Goal: Information Seeking & Learning: Learn about a topic

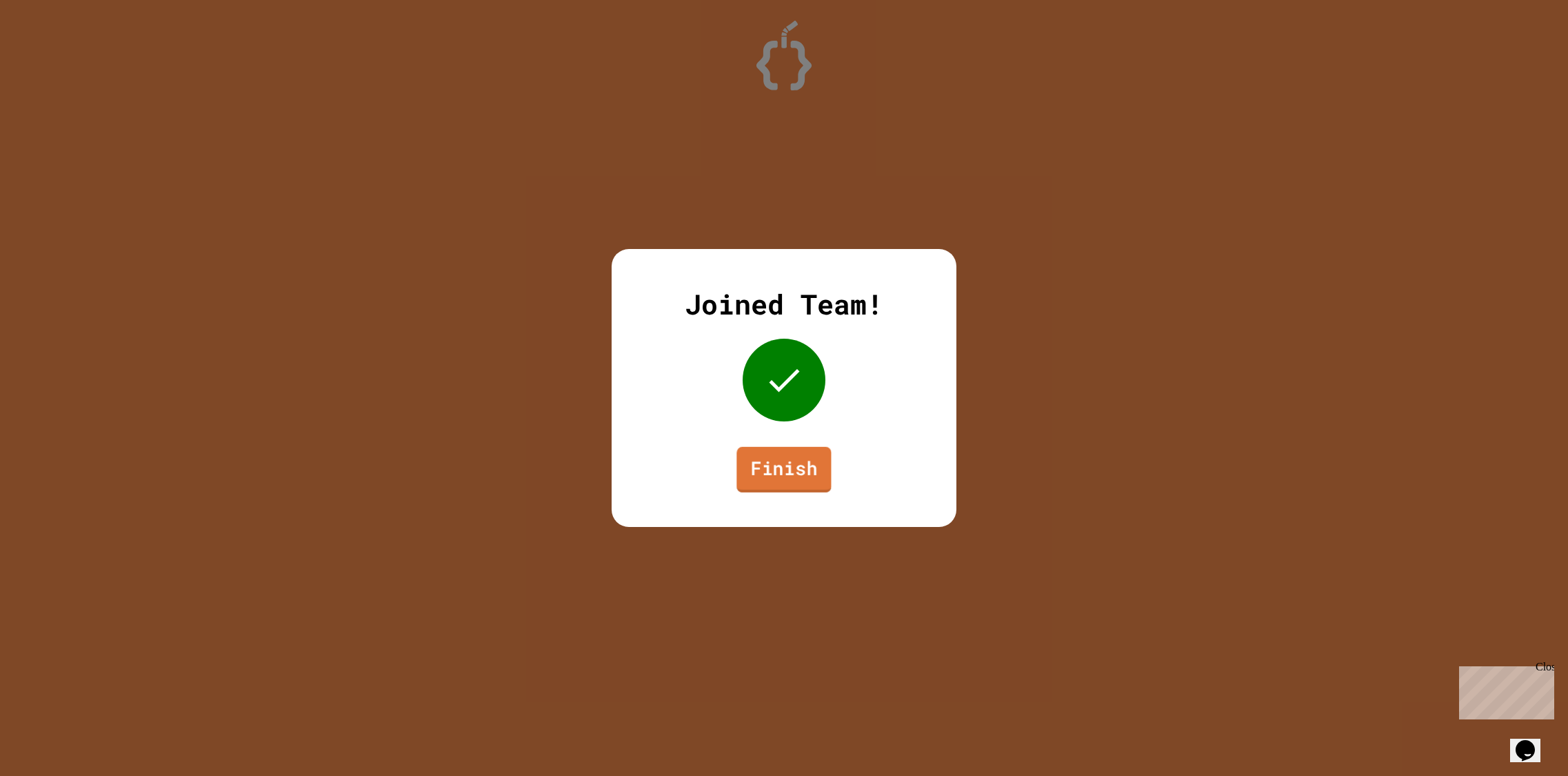
click at [805, 468] on link "Finish" at bounding box center [783, 469] width 94 height 46
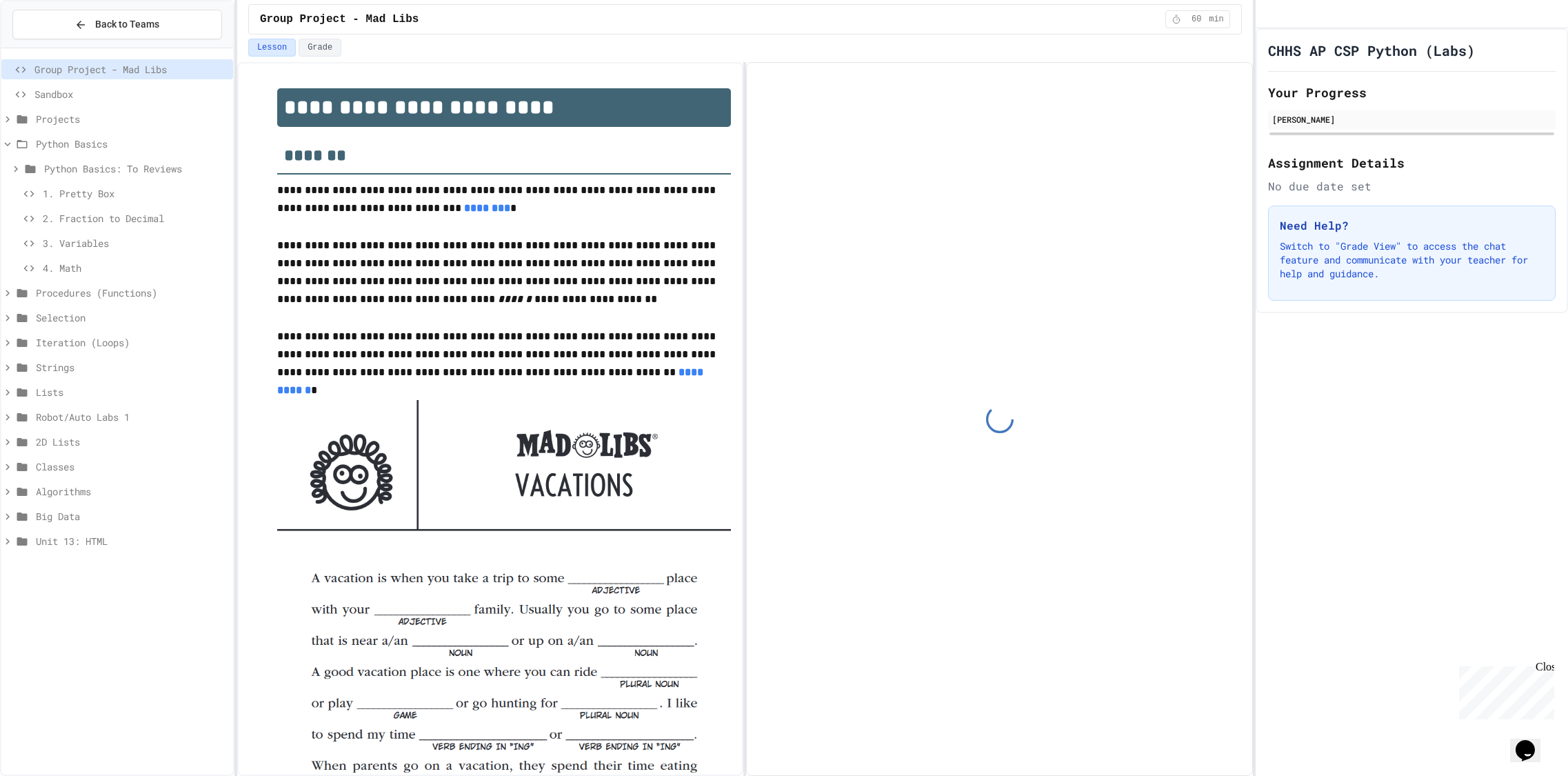
scroll to position [93, 0]
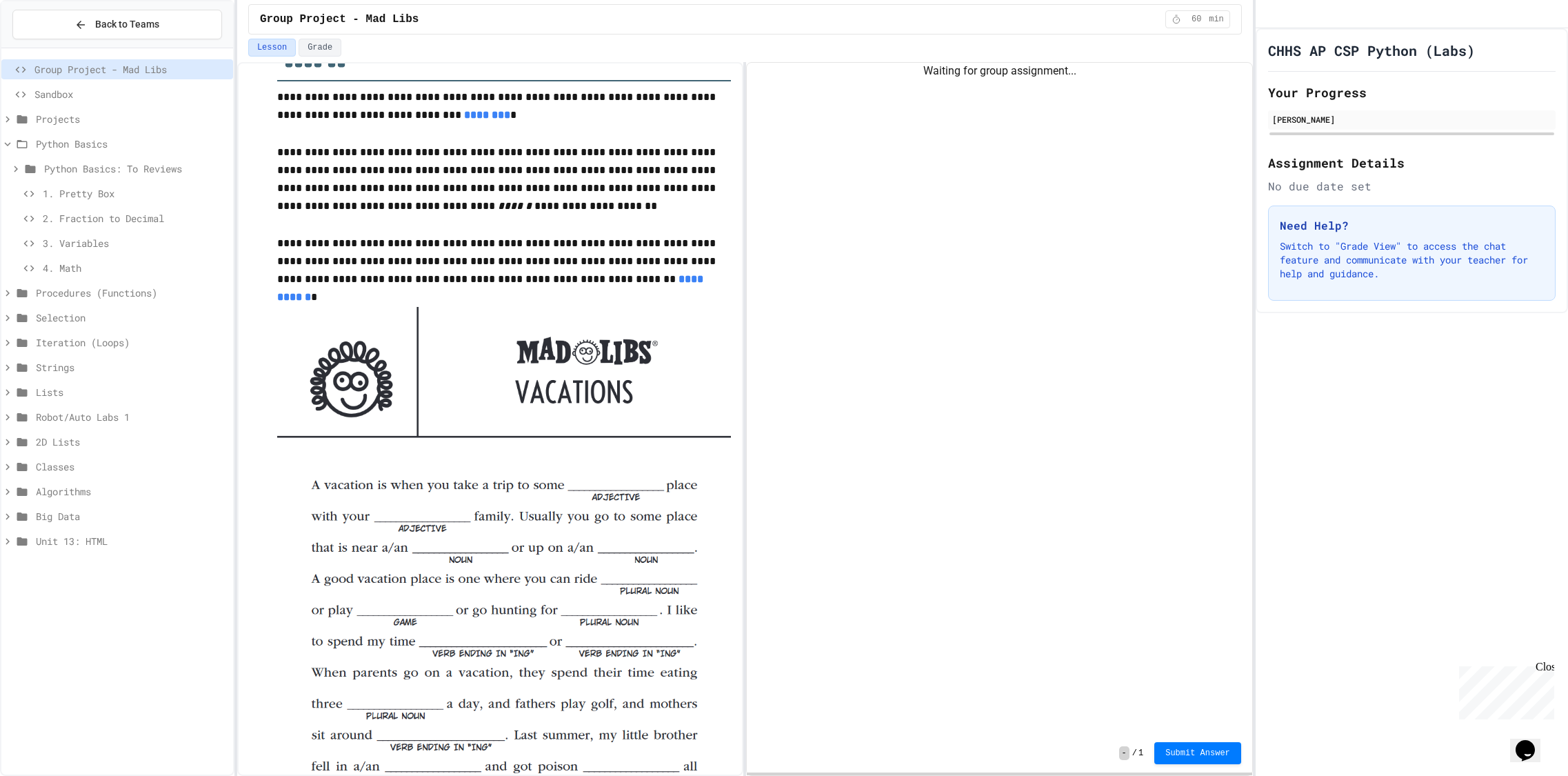
click at [97, 180] on div "Python Basics: To Reviews" at bounding box center [117, 170] width 232 height 25
click at [93, 169] on span "Python Basics: To Reviews" at bounding box center [135, 168] width 183 height 14
click at [101, 446] on span "Procedures (Functions)" at bounding box center [132, 441] width 191 height 14
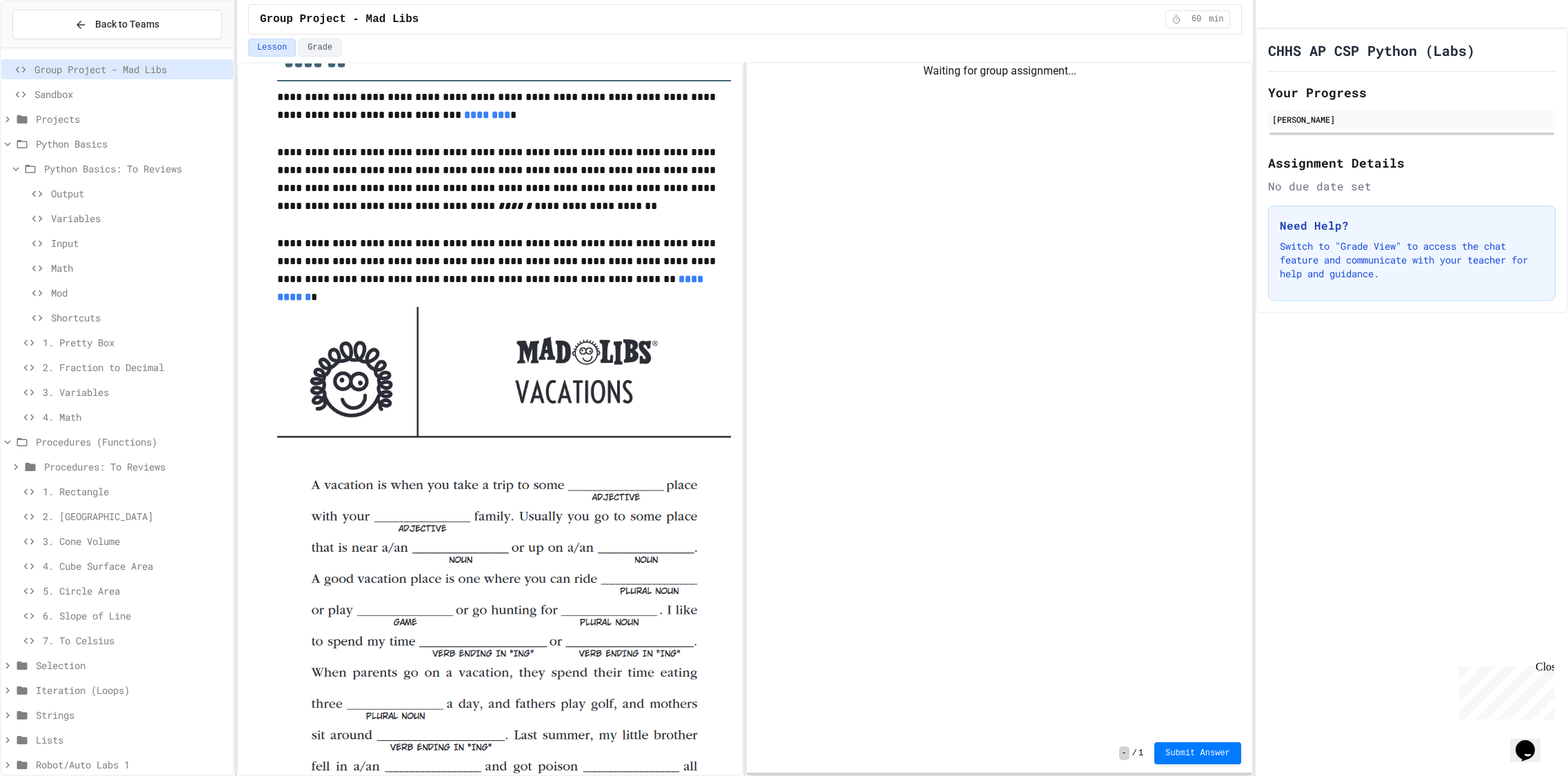
click at [99, 487] on span "1. Rectangle" at bounding box center [135, 491] width 185 height 14
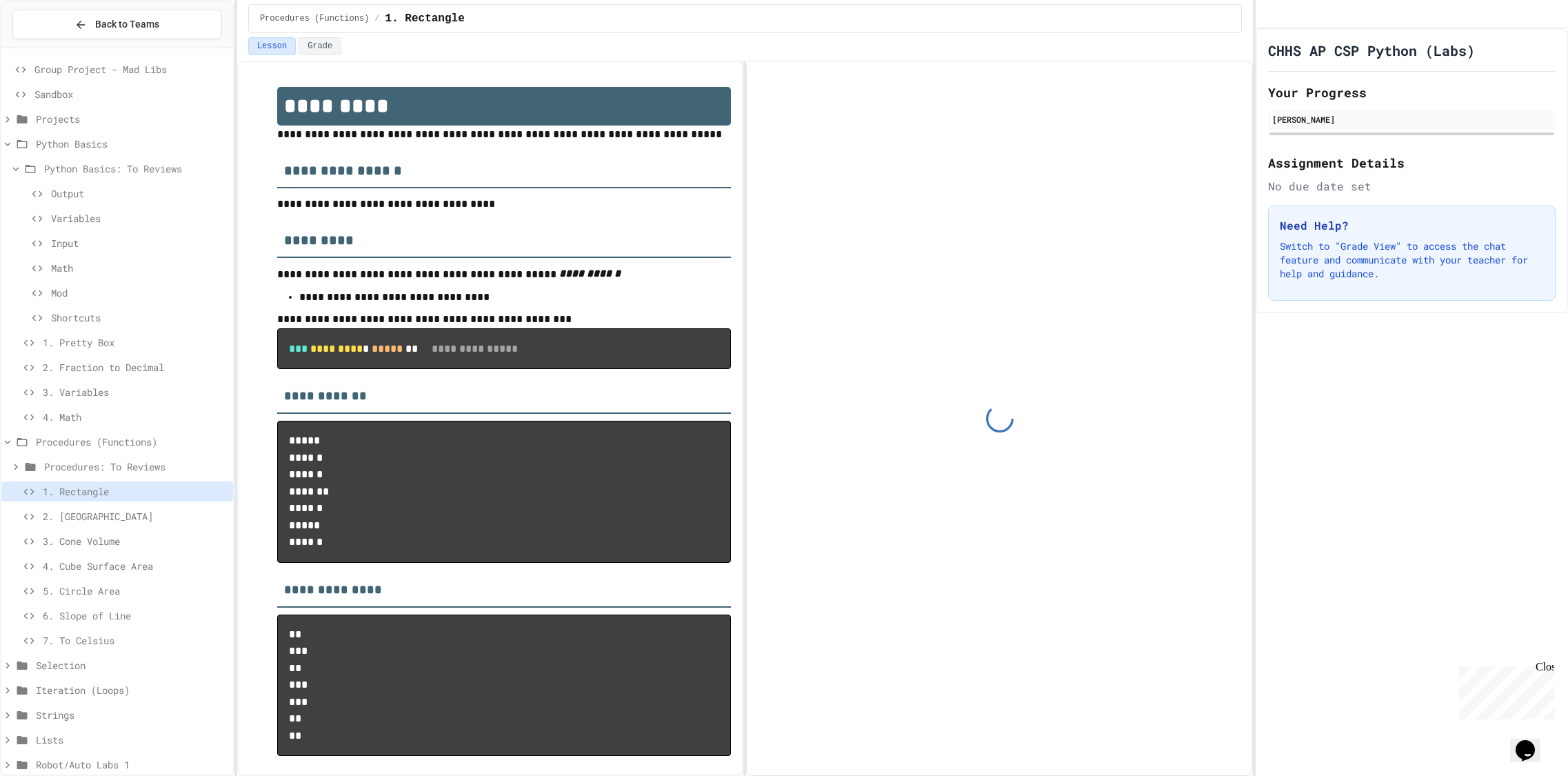
scroll to position [39, 0]
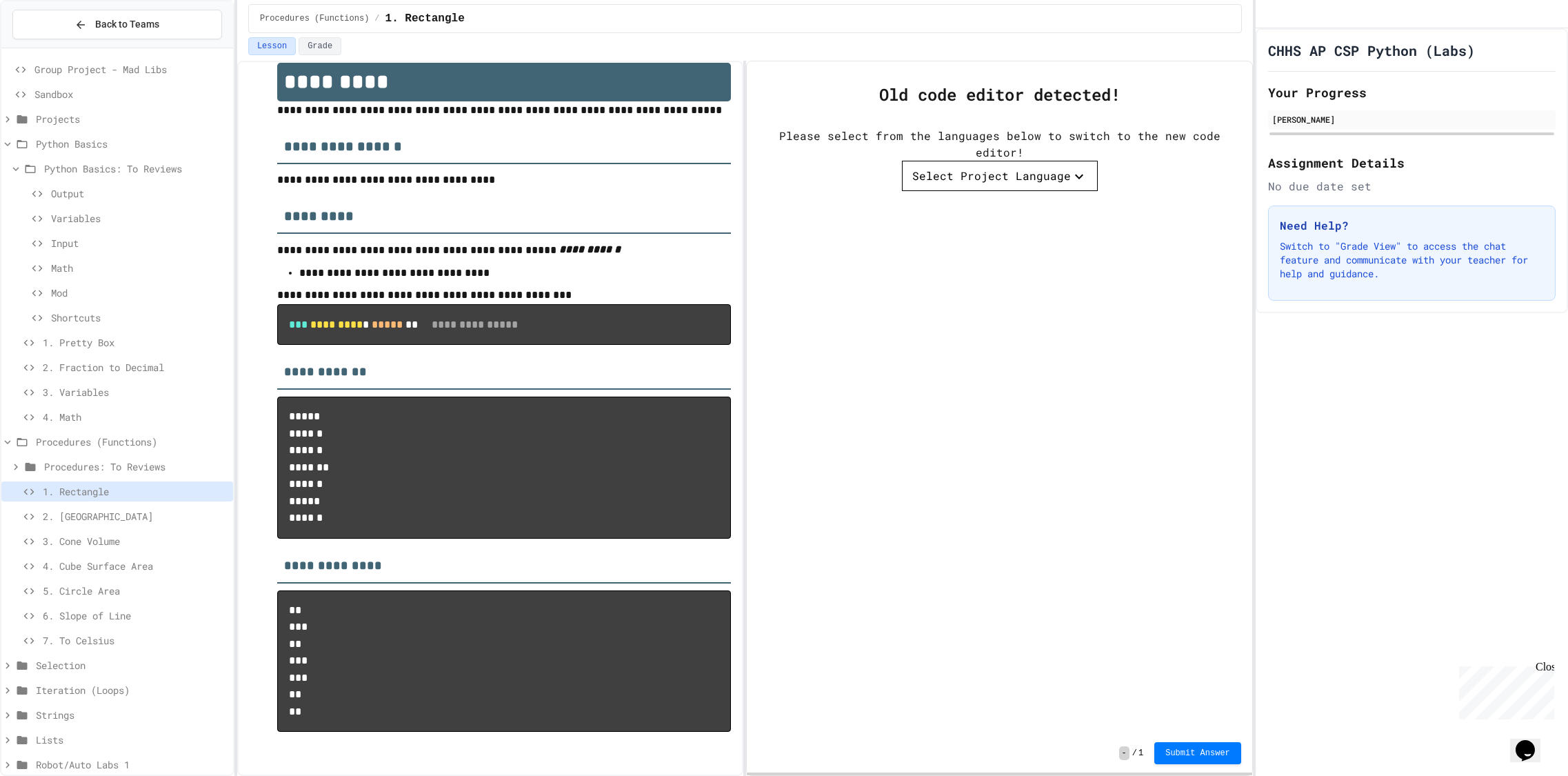
click at [948, 187] on button "Select Project Language" at bounding box center [1000, 176] width 196 height 31
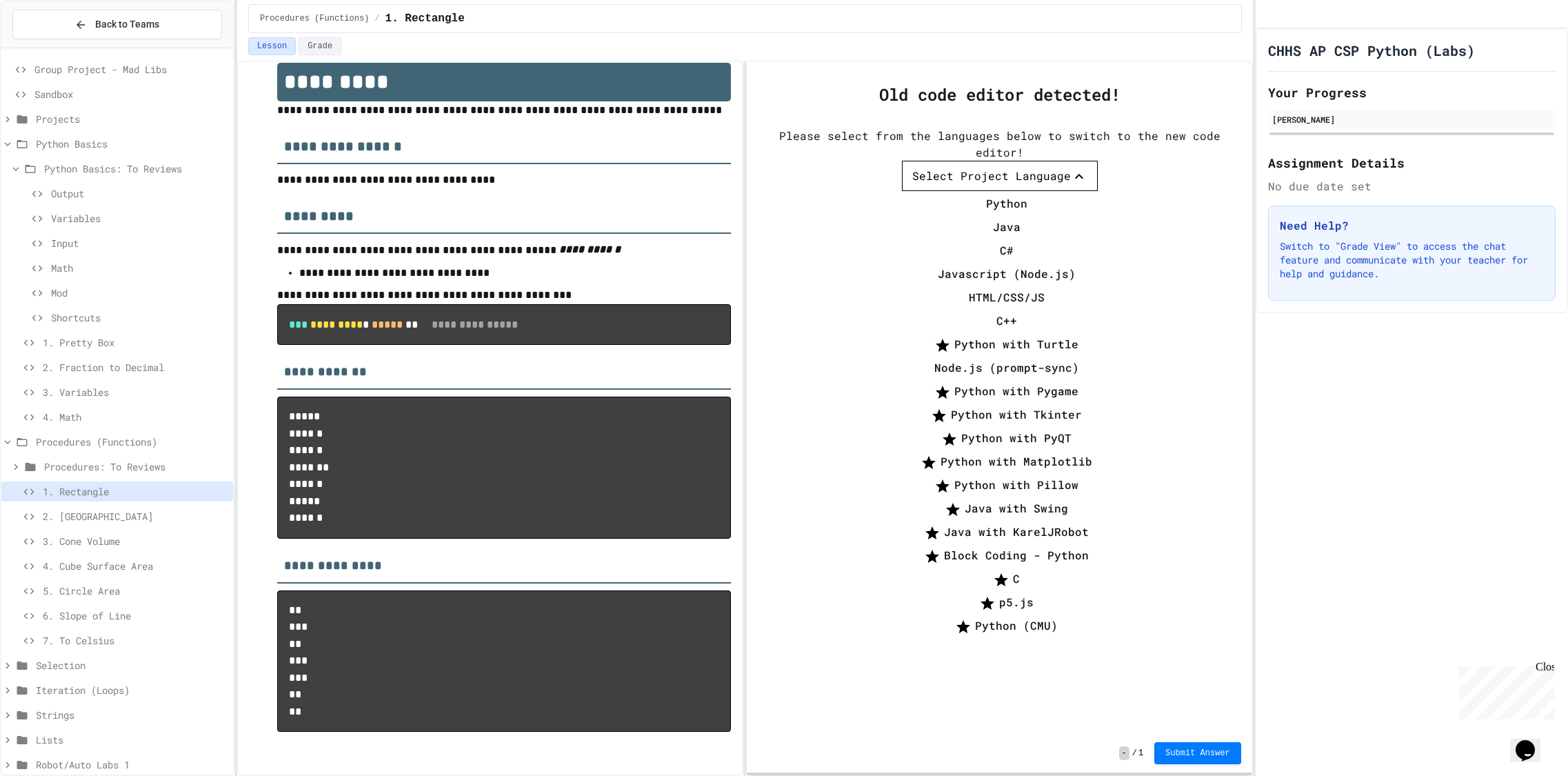
click at [947, 192] on div at bounding box center [1000, 192] width 196 height 0
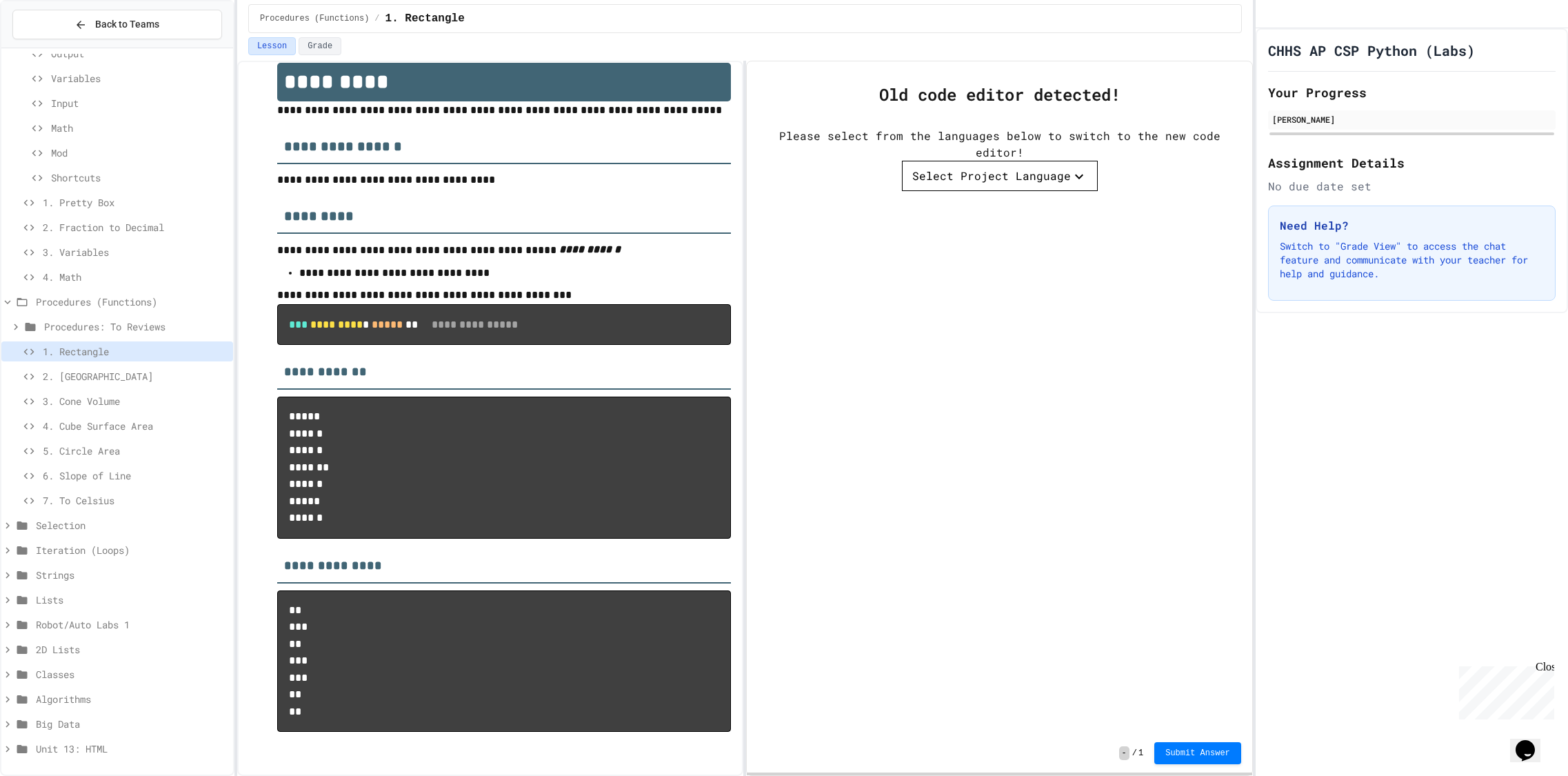
scroll to position [0, 0]
